Goal: Transaction & Acquisition: Purchase product/service

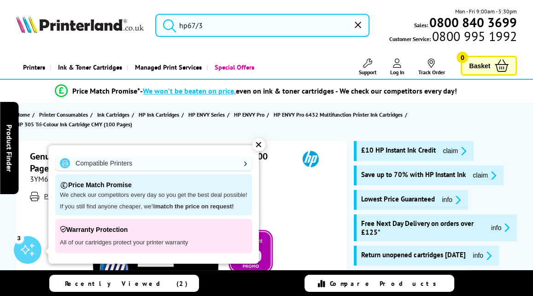
type input "hp67/"
